Goal: Information Seeking & Learning: Learn about a topic

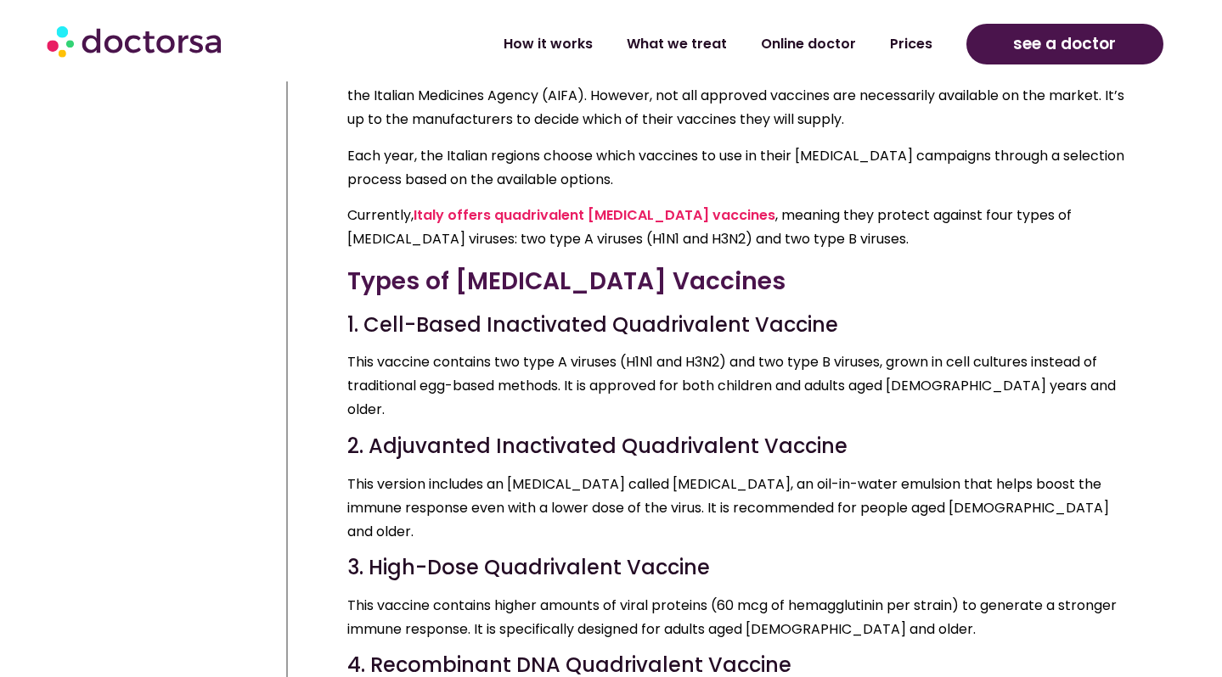
scroll to position [888, 0]
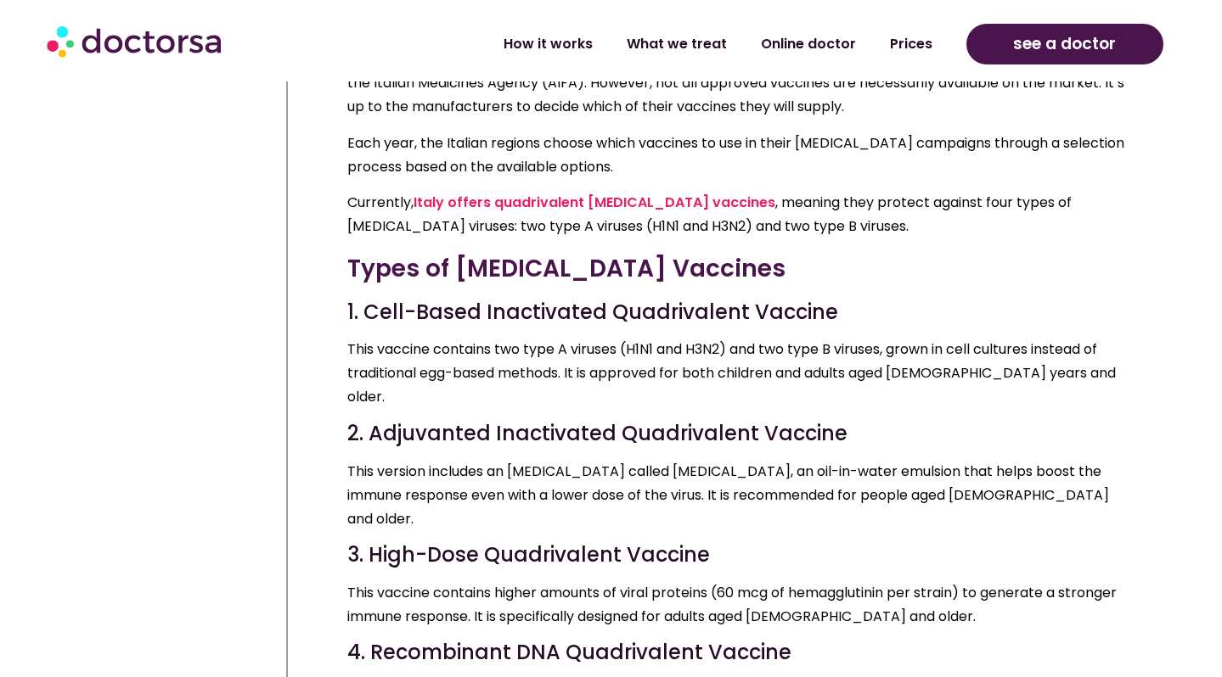
click at [673, 338] on p "This vaccine contains two type A viruses (H1N1 and H3N2) and two type B viruses…" at bounding box center [739, 373] width 784 height 71
click at [671, 338] on p "This vaccine contains two type A viruses (H1N1 and H3N2) and two type B viruses…" at bounding box center [739, 373] width 784 height 71
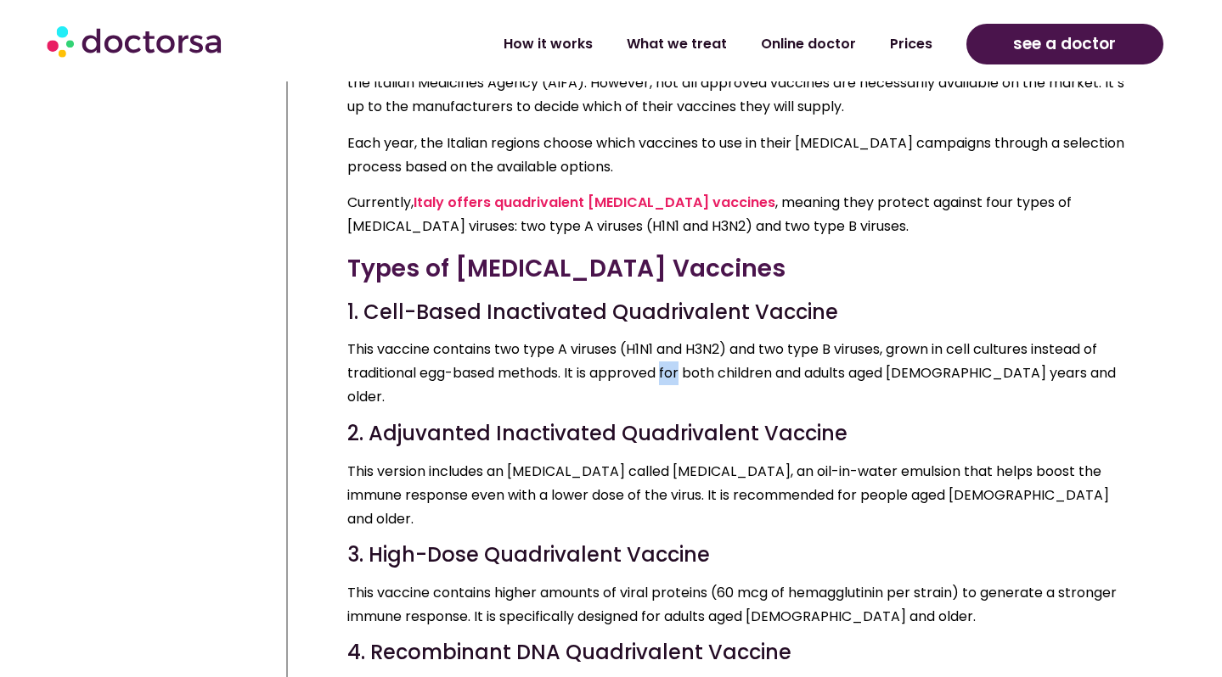
click at [671, 338] on p "This vaccine contains two type A viruses (H1N1 and H3N2) and two type B viruses…" at bounding box center [739, 373] width 784 height 71
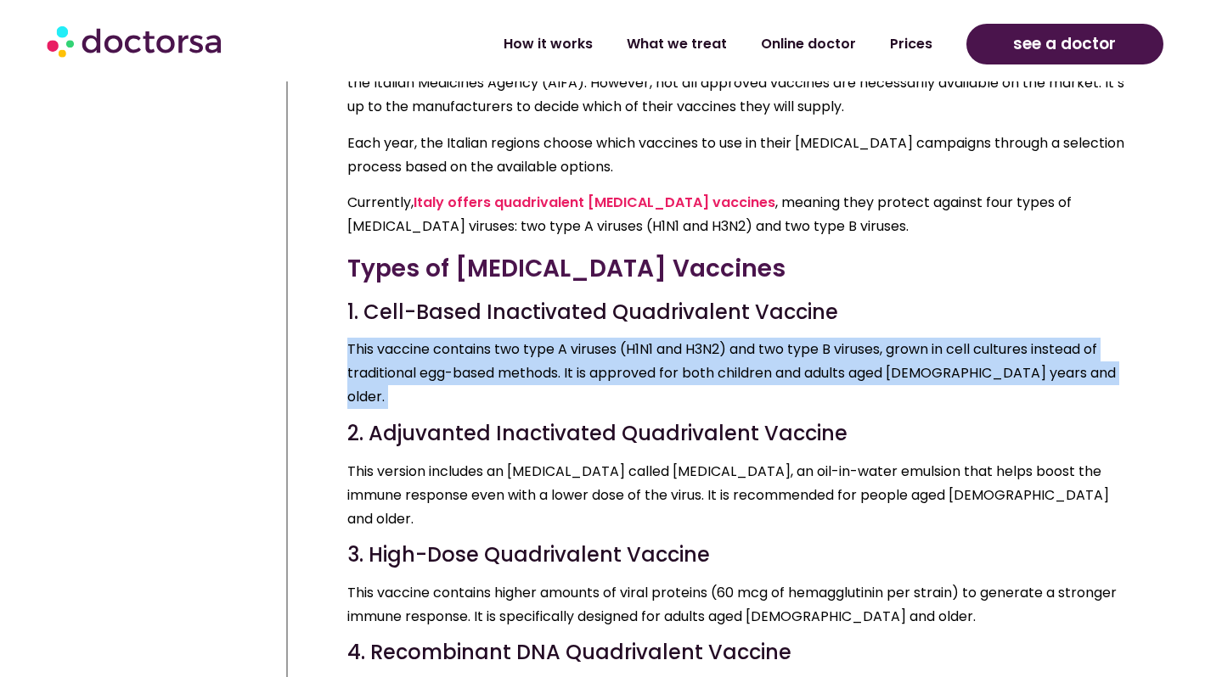
click at [671, 338] on p "This vaccine contains two type A viruses (H1N1 and H3N2) and two type B viruses…" at bounding box center [739, 373] width 784 height 71
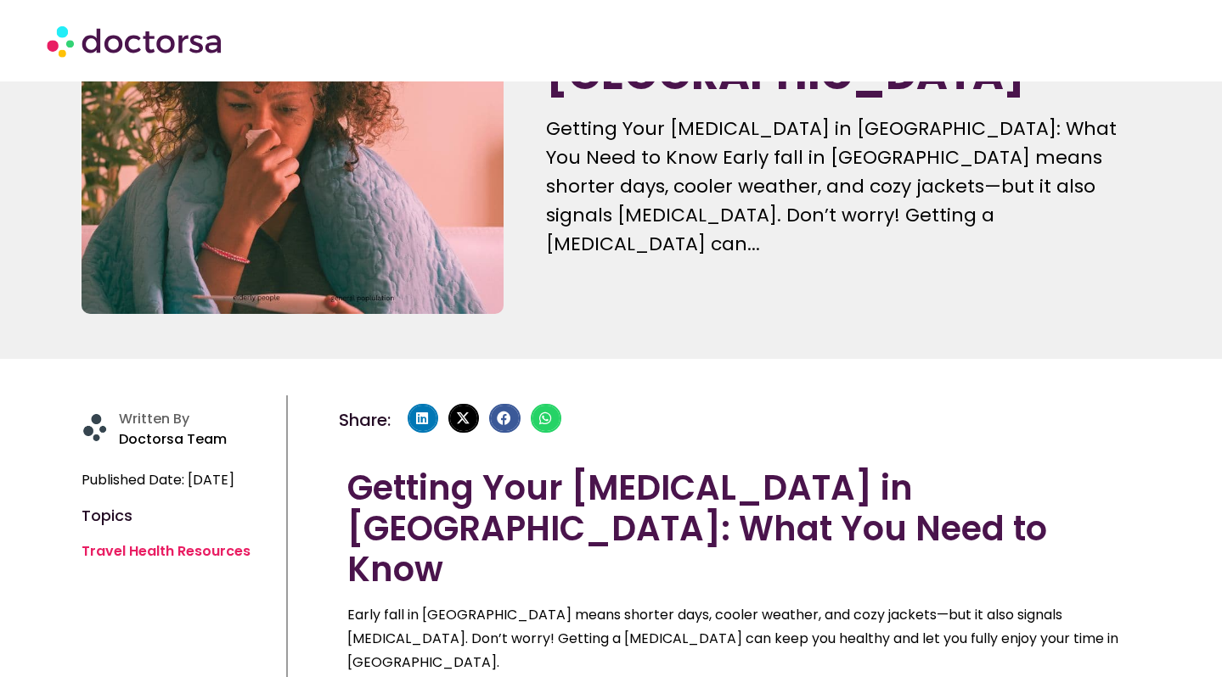
scroll to position [154, 0]
